Goal: Task Accomplishment & Management: Manage account settings

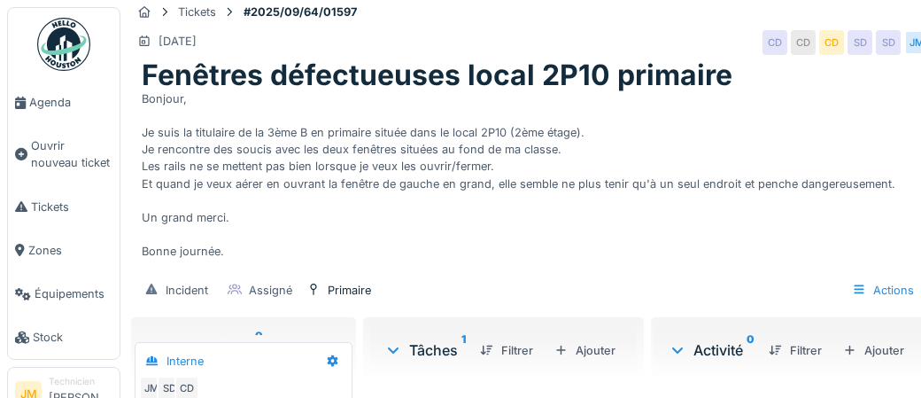
scroll to position [22, 0]
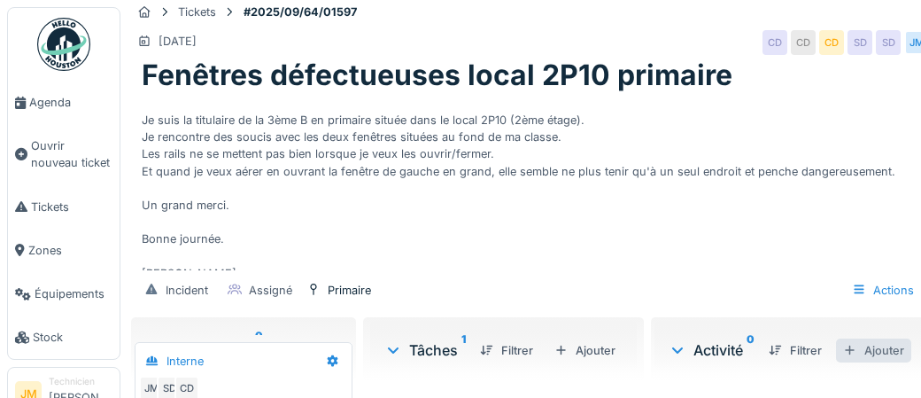
click at [885, 346] on div "Ajouter" at bounding box center [873, 350] width 75 height 24
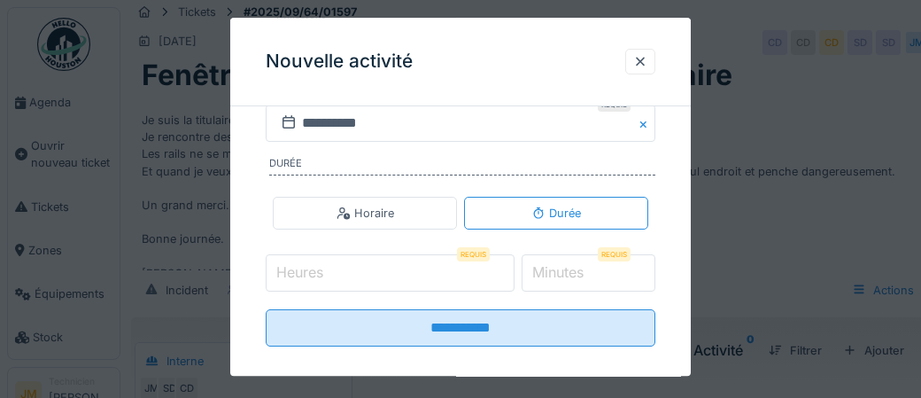
scroll to position [372, 0]
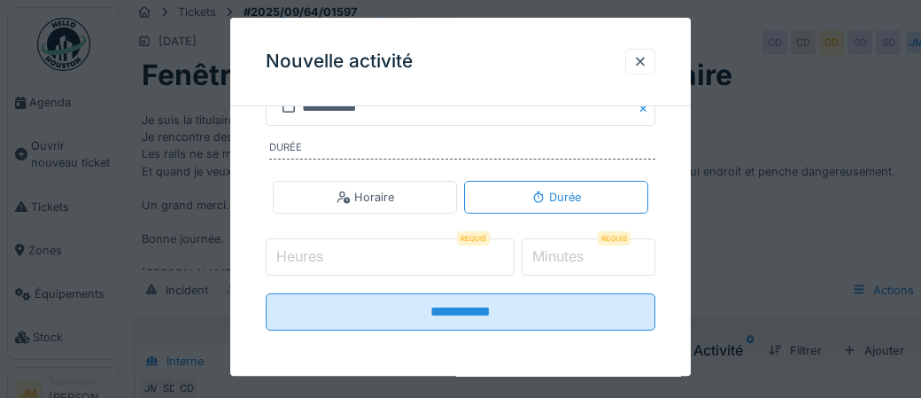
click at [356, 260] on input "Heures" at bounding box center [390, 256] width 249 height 37
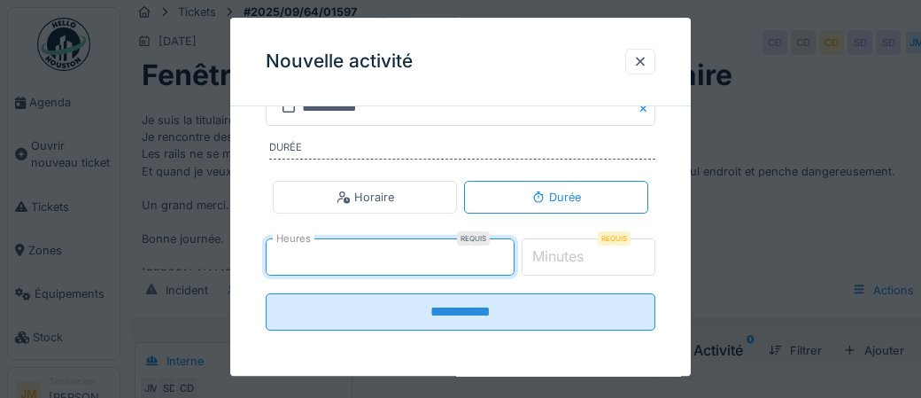
type input "*"
click at [587, 258] on label "Minutes" at bounding box center [558, 256] width 58 height 21
click at [594, 258] on input "*" at bounding box center [589, 256] width 135 height 37
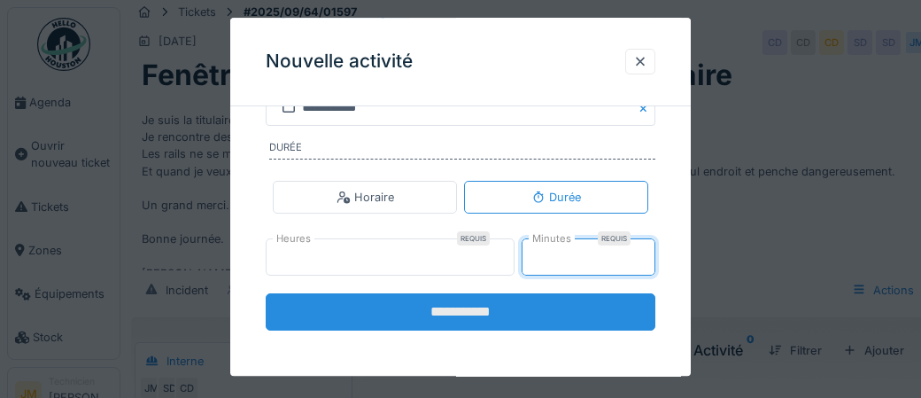
type input "**"
click at [488, 315] on input "**********" at bounding box center [461, 311] width 390 height 37
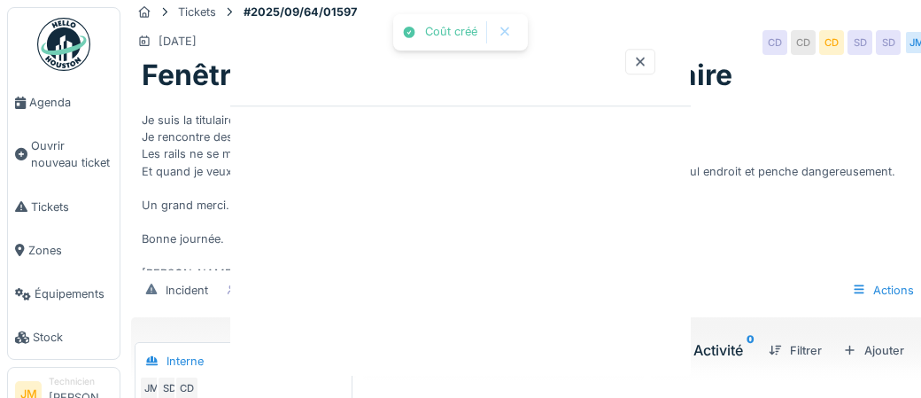
scroll to position [0, 0]
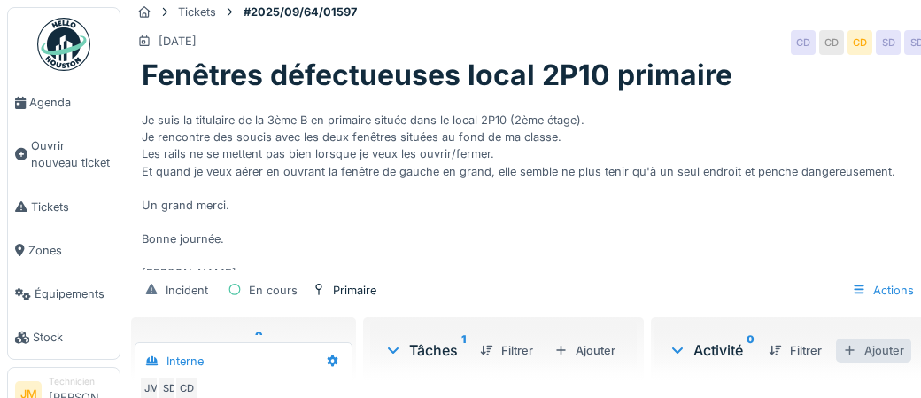
click at [883, 349] on div "Ajouter" at bounding box center [873, 350] width 75 height 24
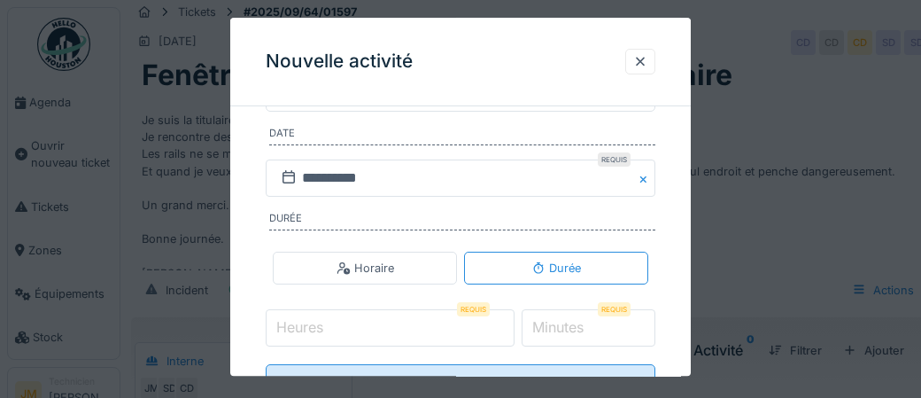
scroll to position [302, 0]
click at [375, 326] on input "Heures" at bounding box center [390, 326] width 249 height 37
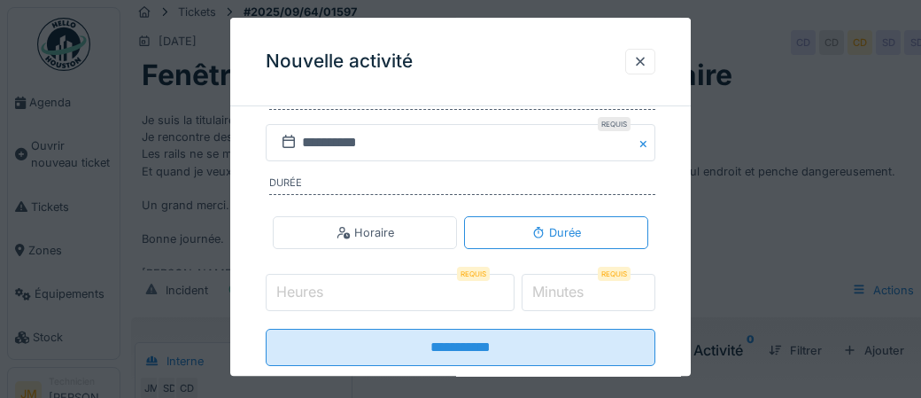
scroll to position [372, 0]
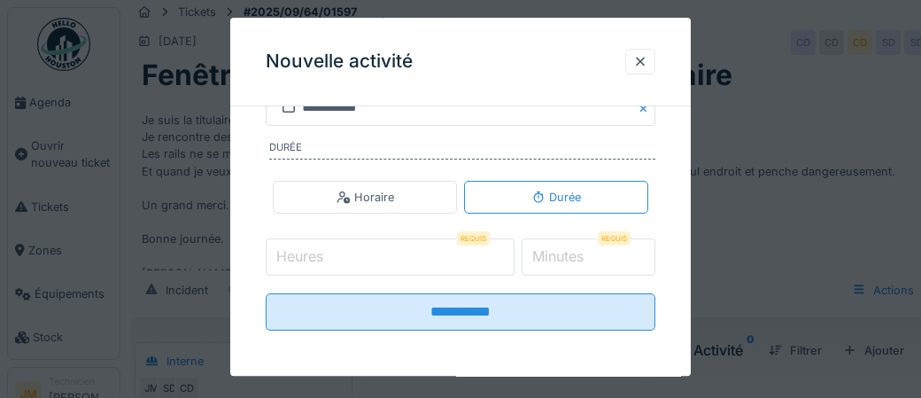
click at [352, 265] on input "Heures" at bounding box center [390, 256] width 249 height 37
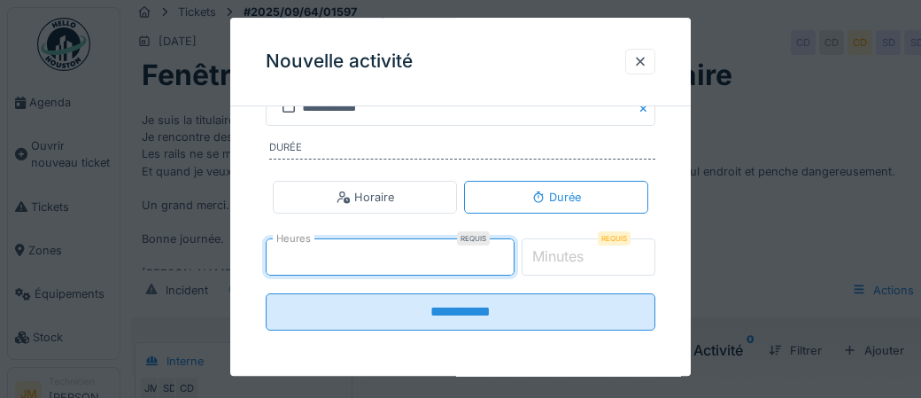
type input "*"
click at [573, 259] on label "Minutes" at bounding box center [558, 256] width 58 height 21
click at [573, 259] on input "*" at bounding box center [589, 256] width 135 height 37
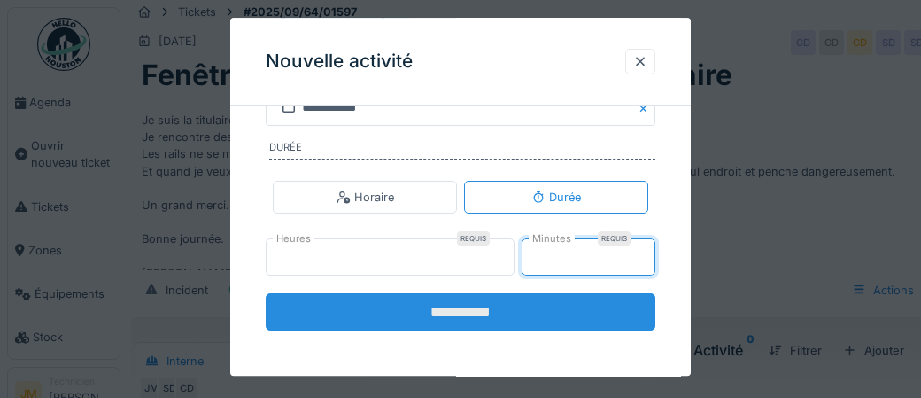
type input "**"
click at [475, 306] on input "**********" at bounding box center [461, 311] width 390 height 37
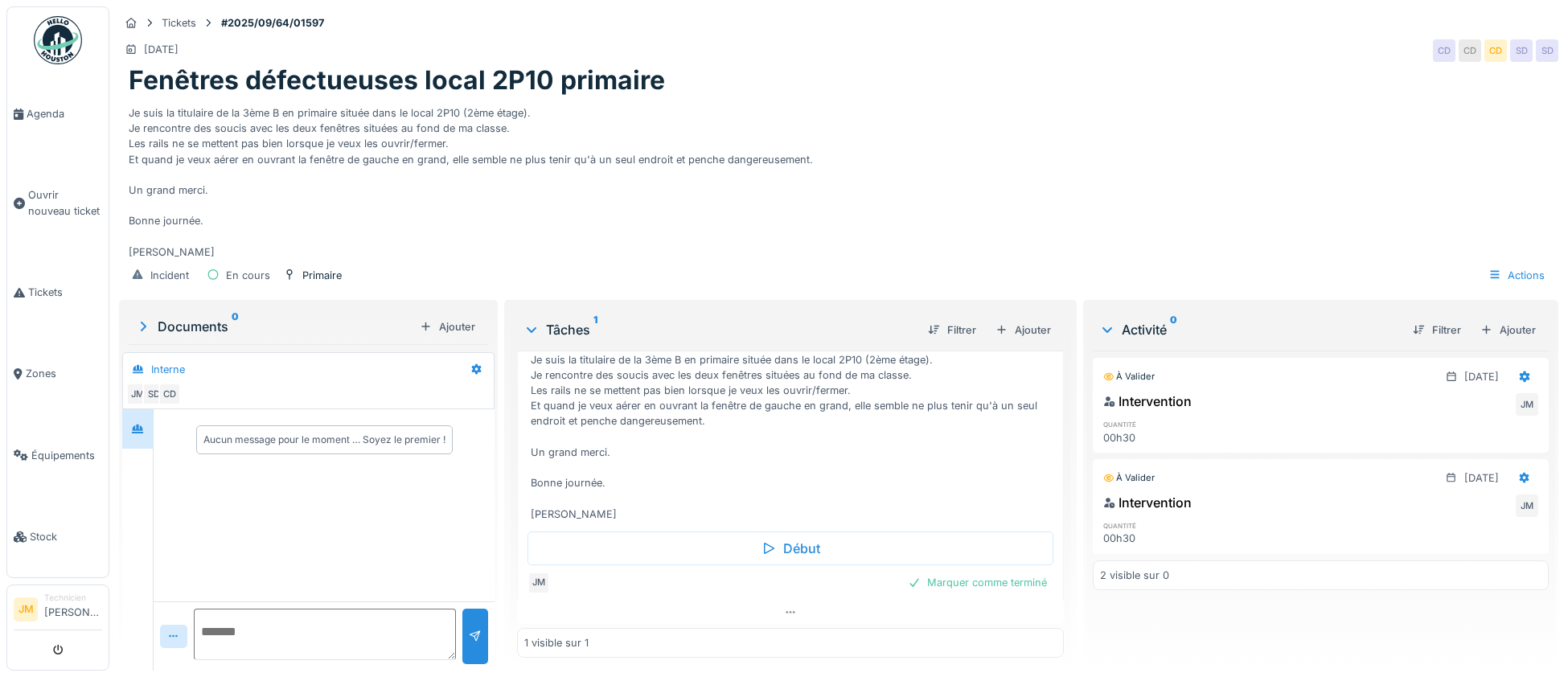
scroll to position [100, 0]
click at [835, 360] on div "Marquer comme terminé" at bounding box center [977, 580] width 152 height 22
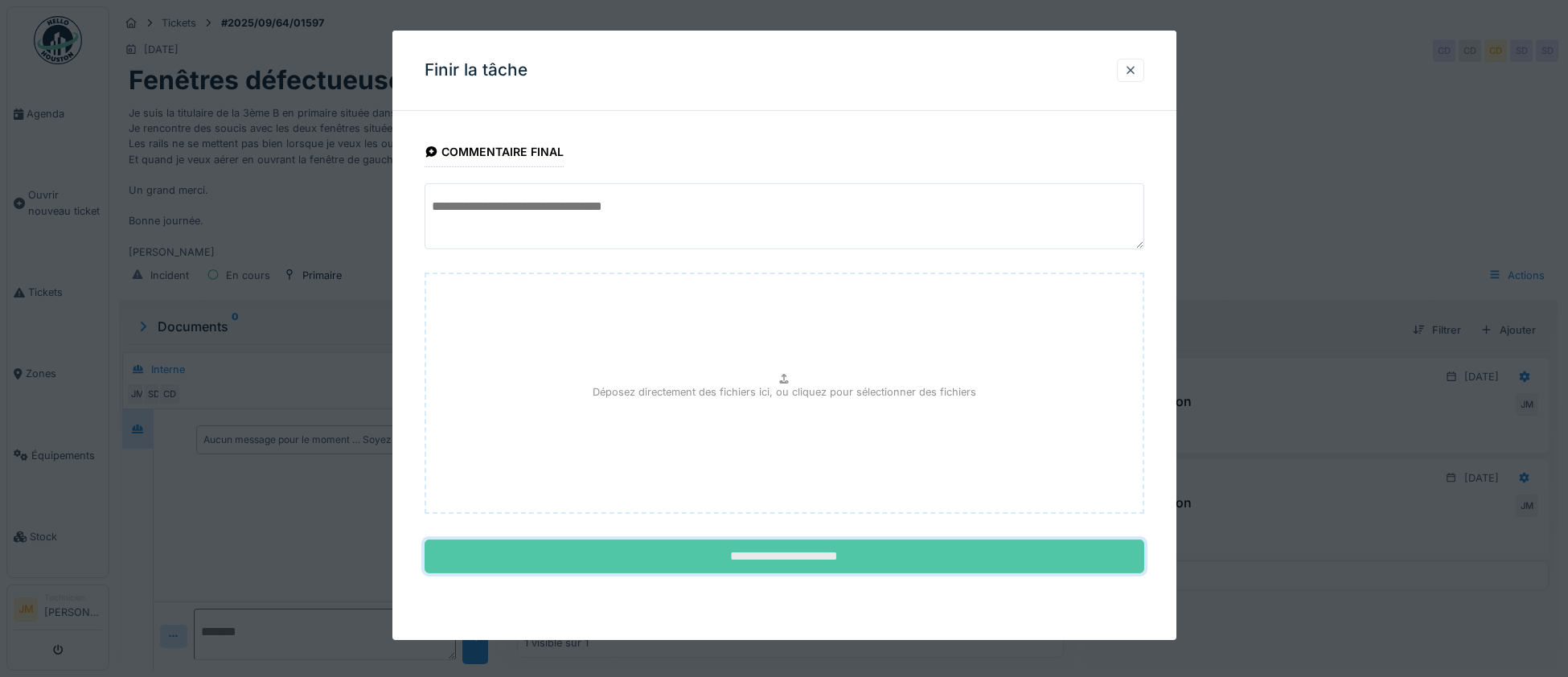
click at [835, 360] on input "**********" at bounding box center [784, 555] width 719 height 34
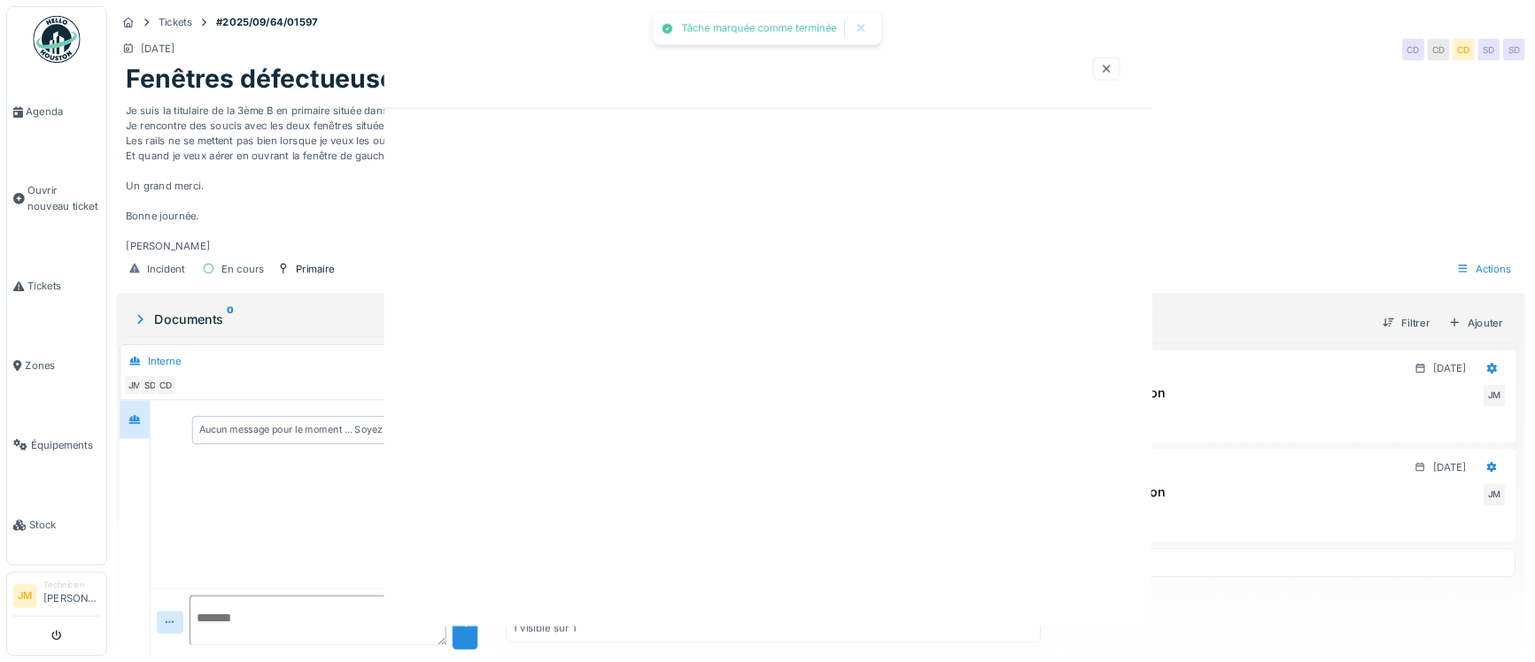
scroll to position [60, 0]
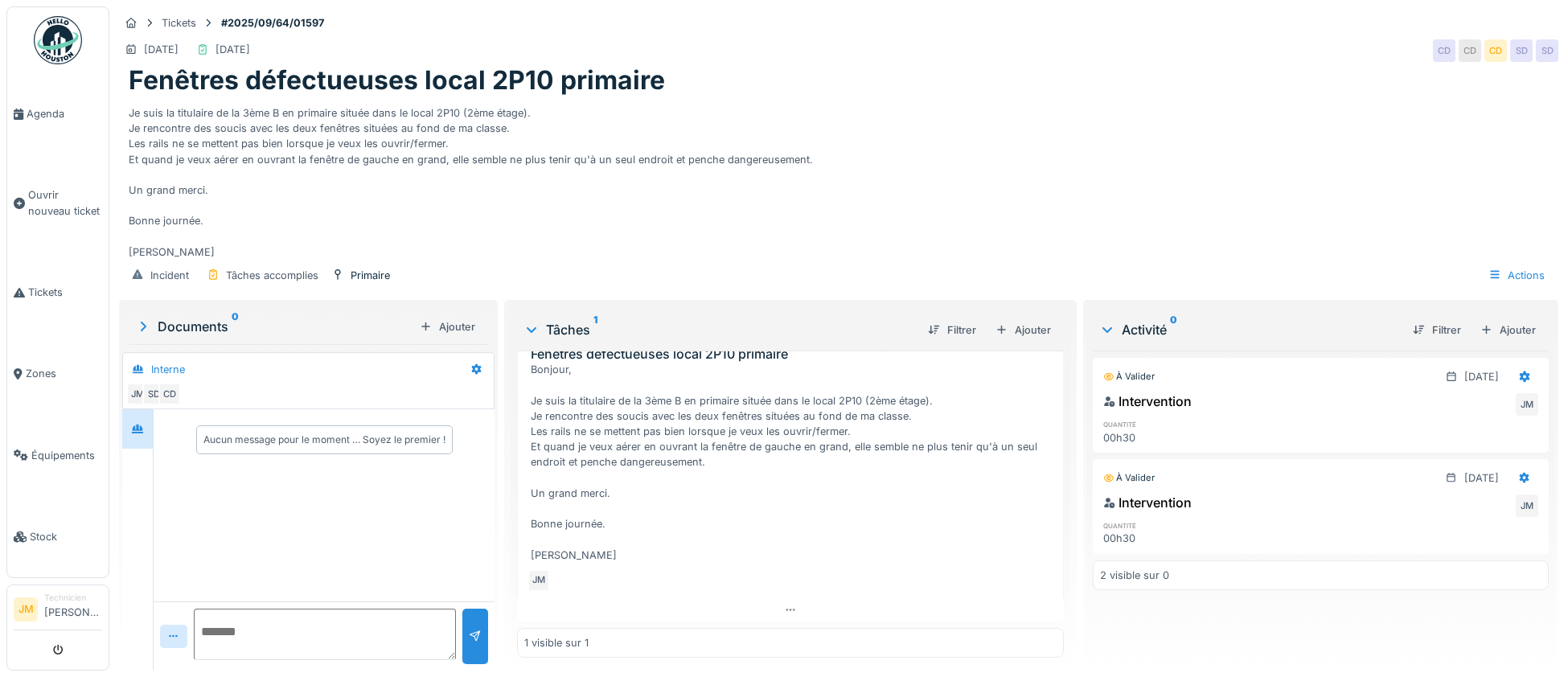
click at [835, 360] on div "Intervention JM" at bounding box center [1320, 505] width 435 height 25
click at [835, 122] on div "Tickets #2025/09/64/01597 09/09/2025 04/09/2025 CD CD CD SD SD Fenêtres défectu…" at bounding box center [838, 338] width 1458 height 677
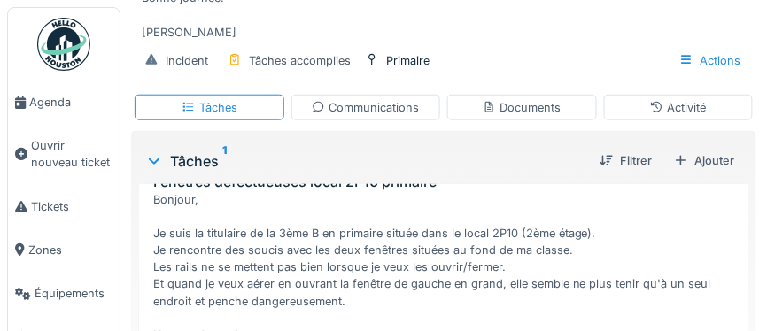
scroll to position [0, 0]
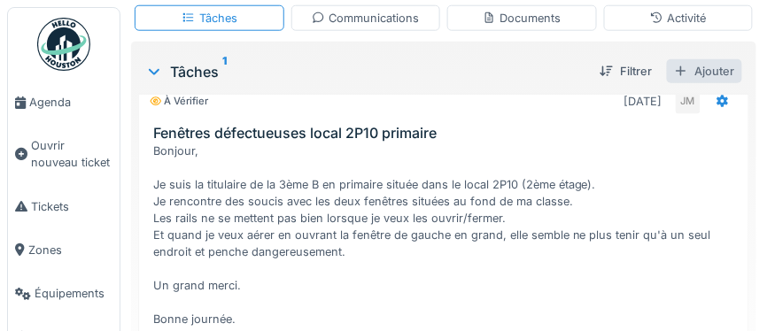
click at [707, 66] on div "Ajouter" at bounding box center [704, 71] width 75 height 24
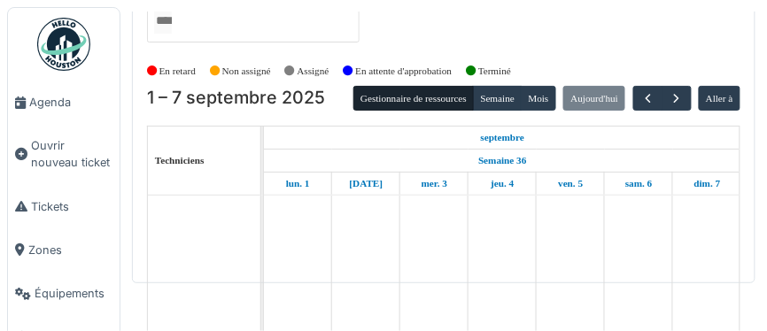
scroll to position [49, 0]
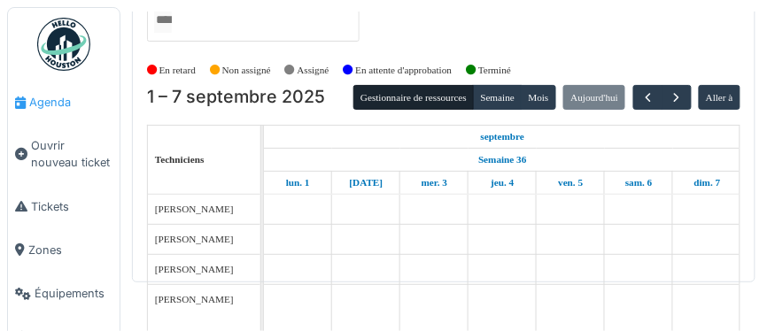
click at [50, 104] on span "Agenda" at bounding box center [70, 102] width 83 height 17
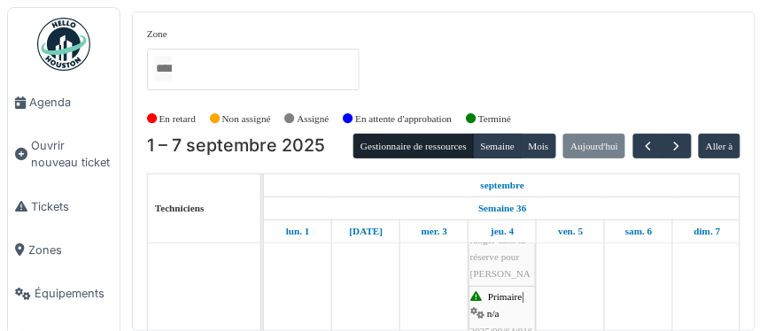
scroll to position [205, 0]
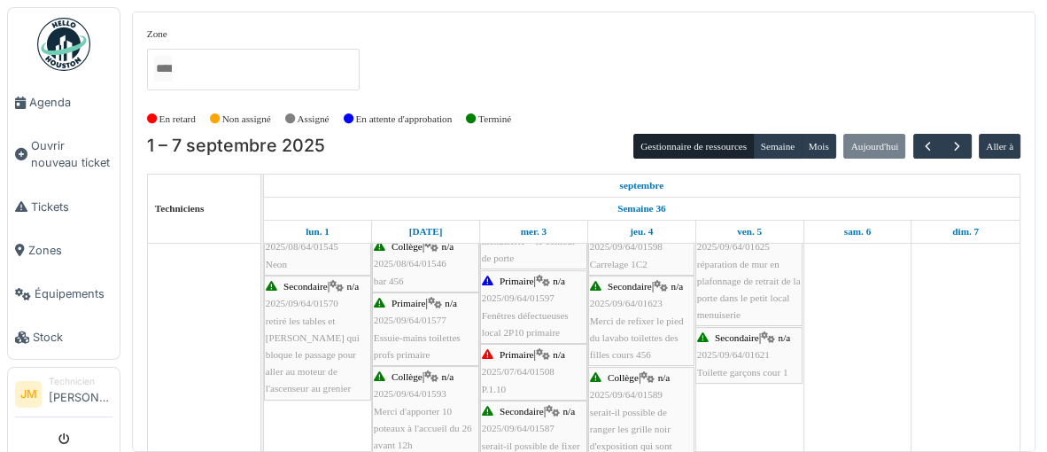
click at [522, 298] on span "2025/09/64/01597" at bounding box center [518, 297] width 73 height 11
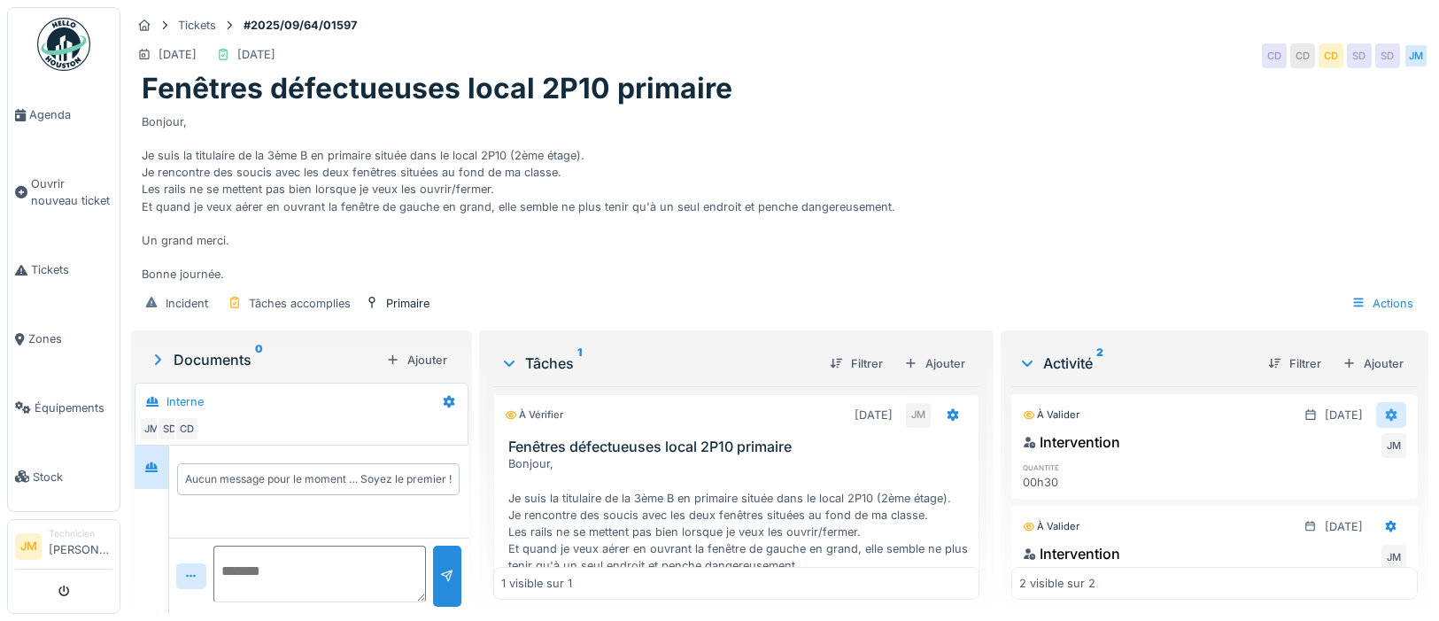
click at [1046, 410] on icon at bounding box center [1392, 414] width 12 height 12
click at [1046, 451] on div "Supprimer" at bounding box center [1357, 481] width 86 height 27
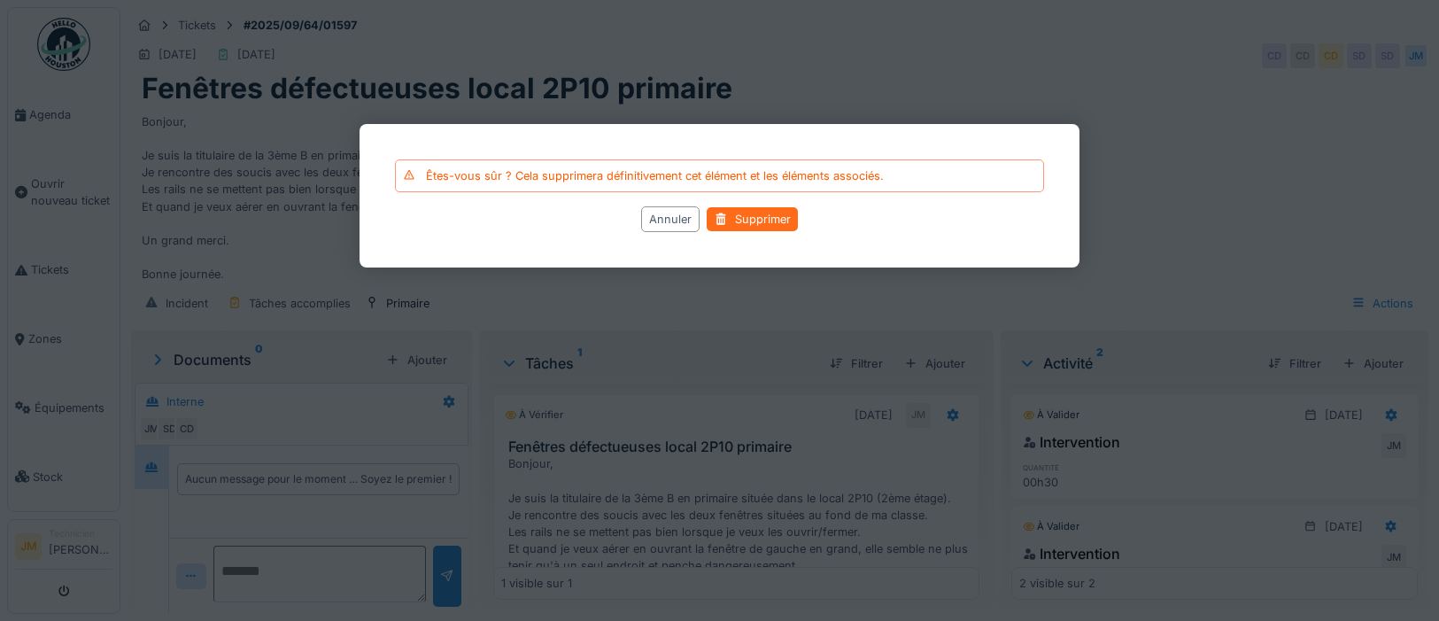
click at [759, 223] on div "Supprimer" at bounding box center [752, 219] width 91 height 24
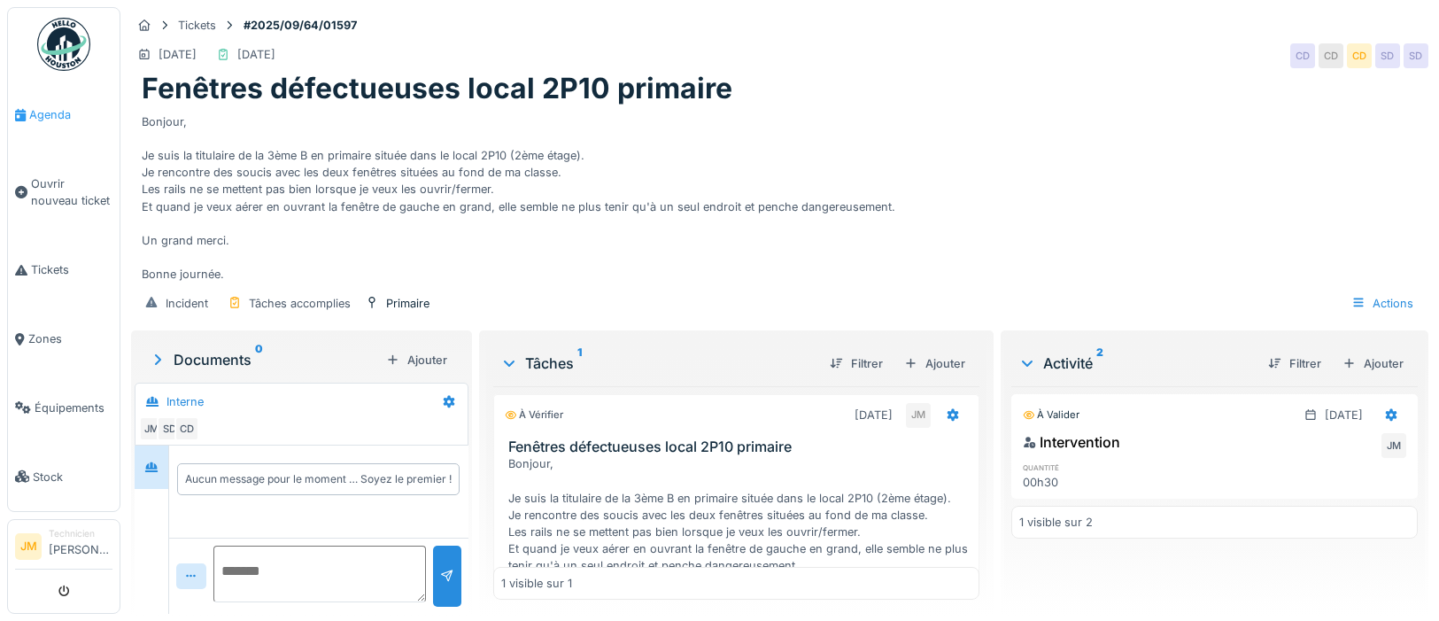
click at [48, 118] on span "Agenda" at bounding box center [70, 114] width 83 height 17
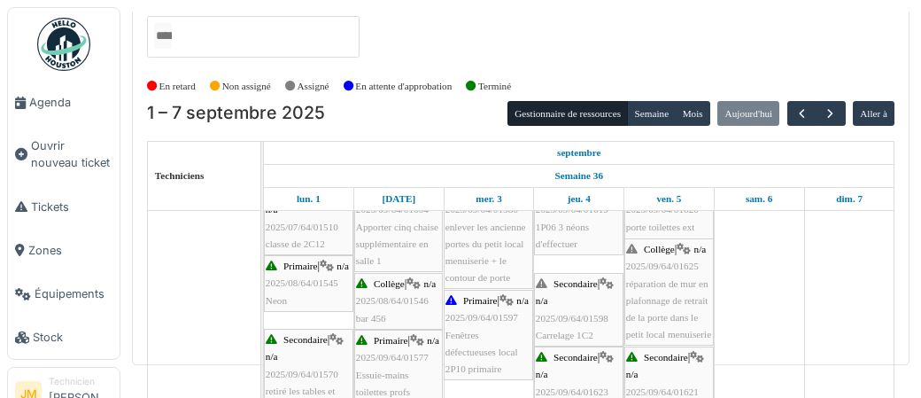
click at [570, 320] on div "Secondaire | n/a 2025/09/64/01598 Carrelage 1C2" at bounding box center [579, 309] width 86 height 68
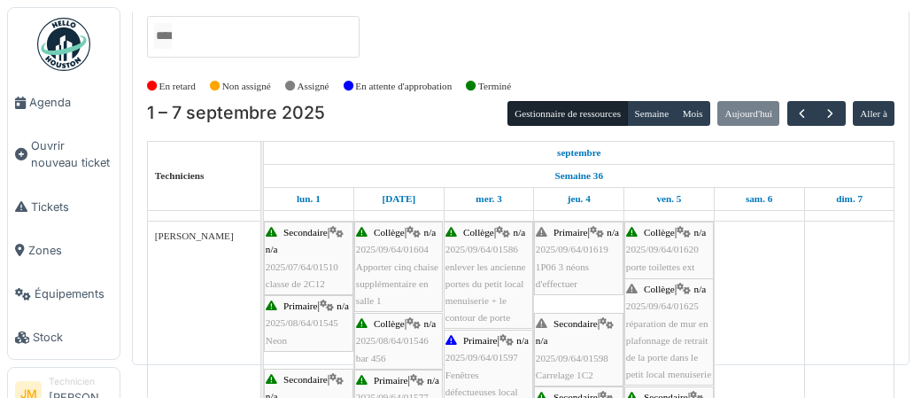
click at [556, 284] on span "1P06 3 néons d'effectuer" at bounding box center [562, 274] width 53 height 27
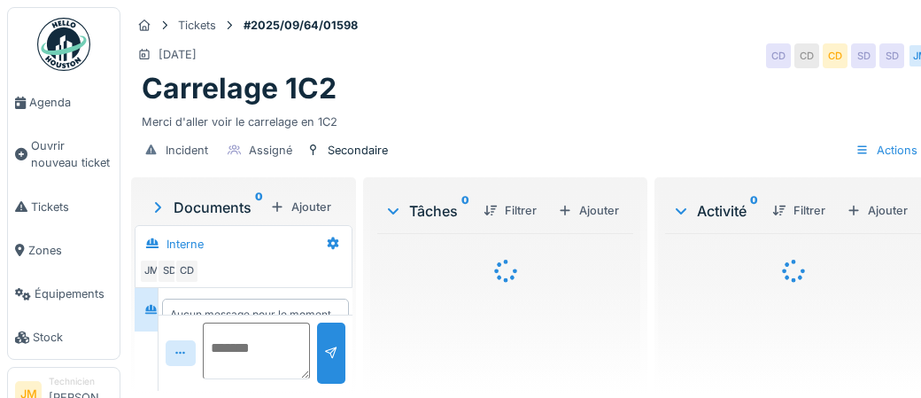
scroll to position [42, 0]
